Goal: Find specific page/section: Find specific page/section

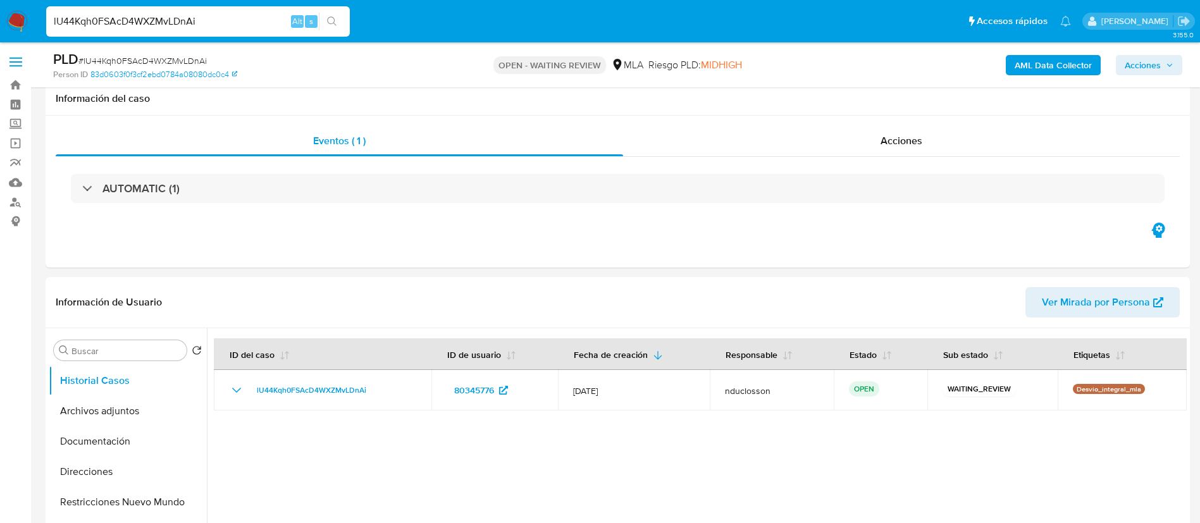
select select "10"
click at [156, 18] on input "lU44Kqh0FSAcD4WXZMvLDnAi" at bounding box center [198, 21] width 304 height 16
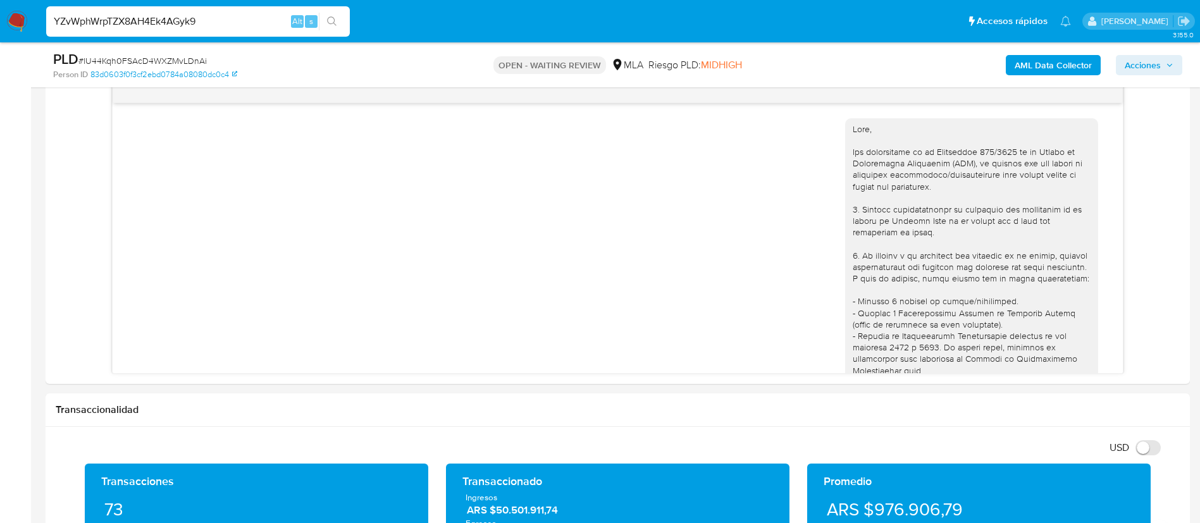
scroll to position [1329, 0]
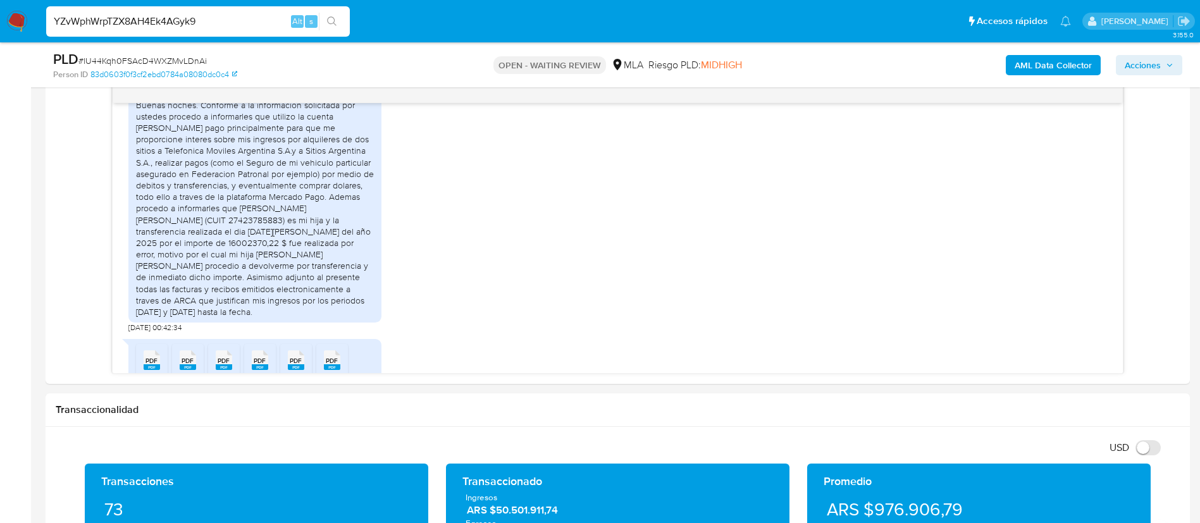
type input "YZvWphWrpTZX8AH4Ek4AGyk9"
click at [328, 17] on icon "search-icon" at bounding box center [332, 21] width 10 height 10
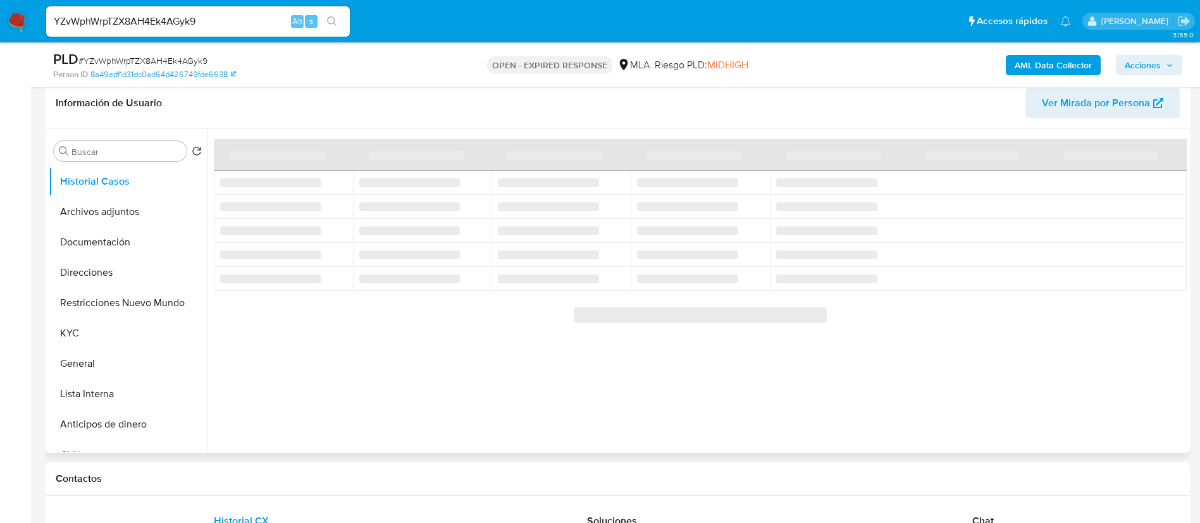
scroll to position [285, 0]
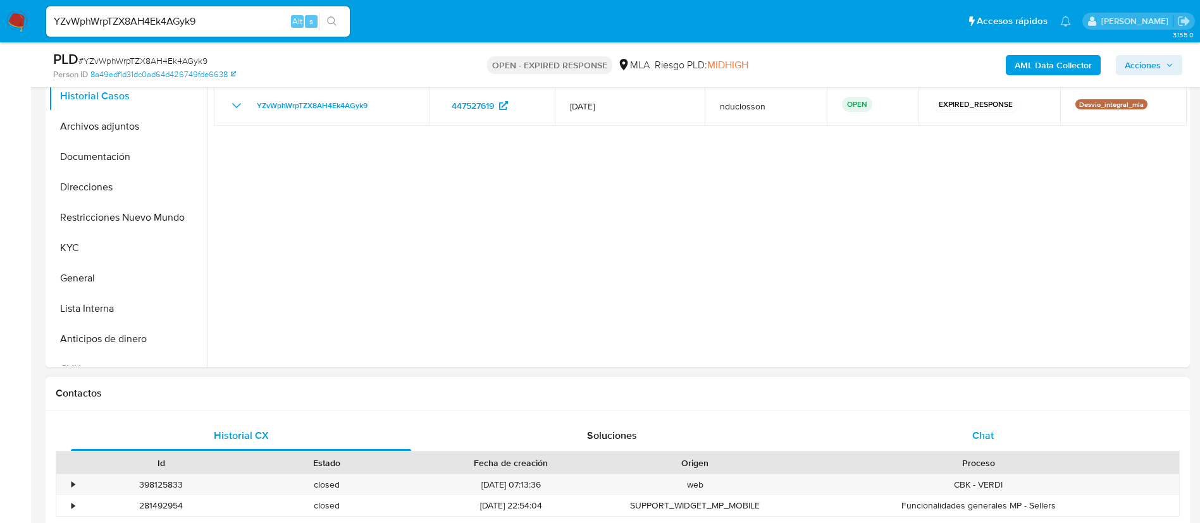
select select "10"
click at [980, 430] on span "Chat" at bounding box center [983, 435] width 22 height 15
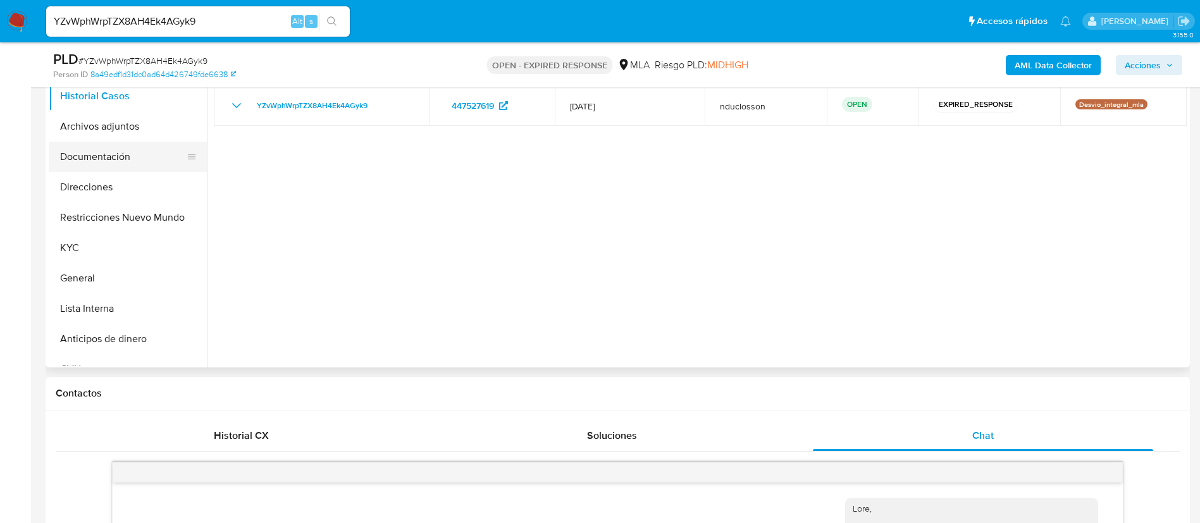
click at [118, 155] on button "Documentación" at bounding box center [123, 157] width 148 height 30
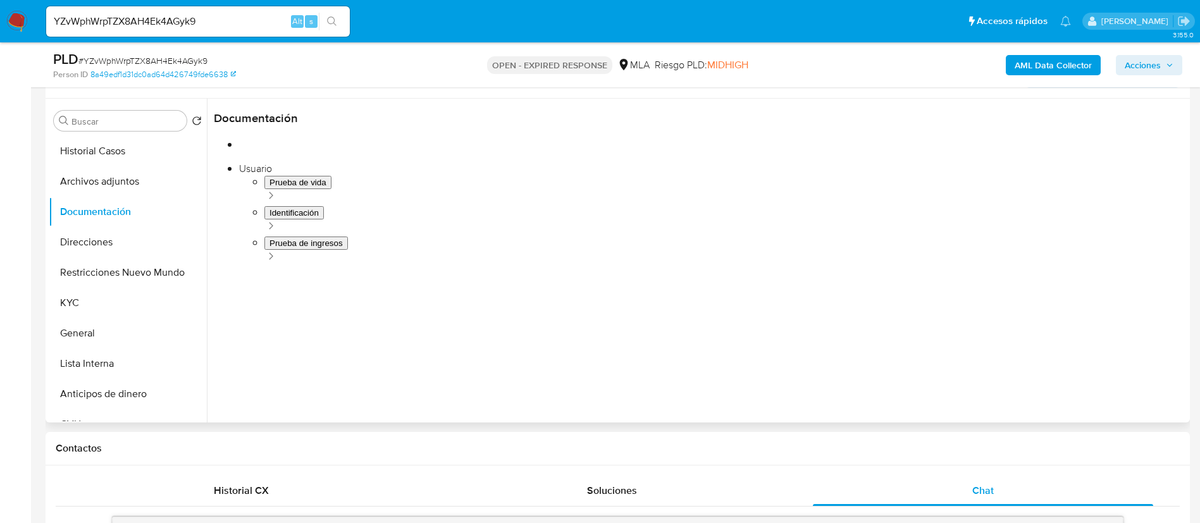
scroll to position [190, 0]
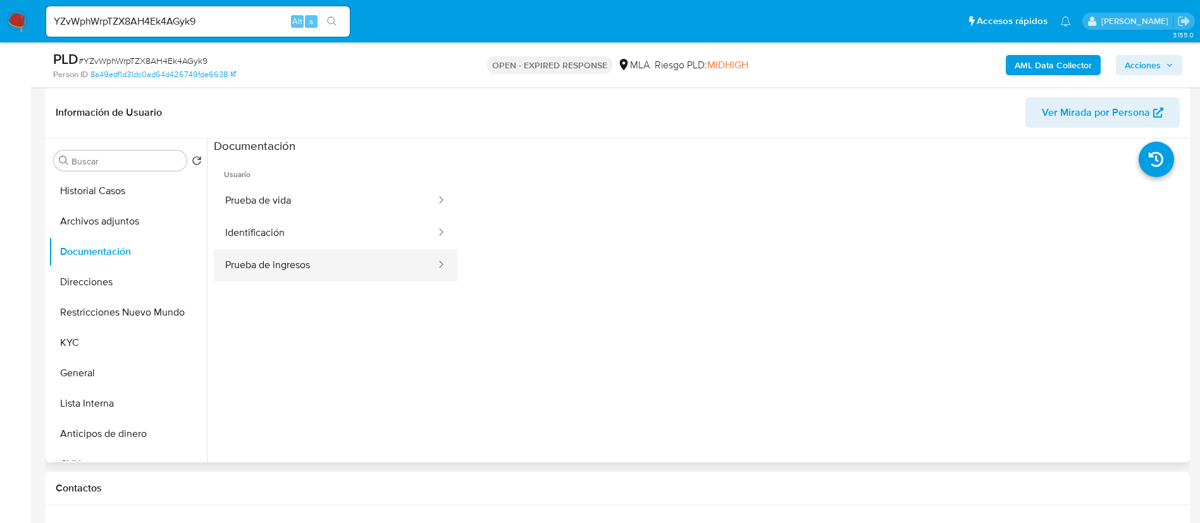
click at [363, 272] on button "Prueba de ingresos" at bounding box center [325, 265] width 223 height 32
